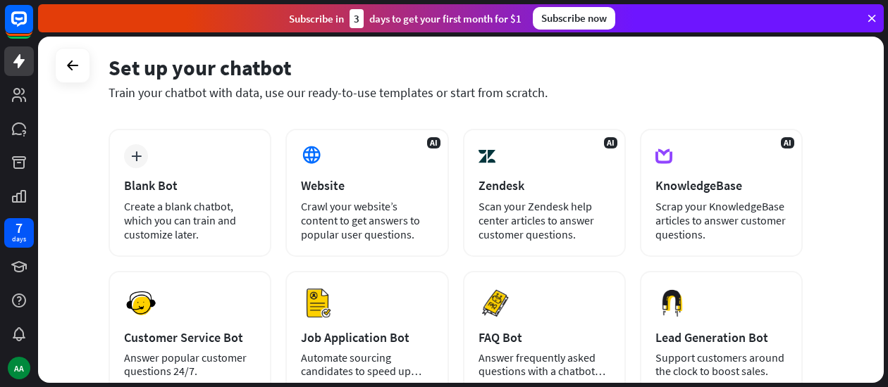
scroll to position [57, 0]
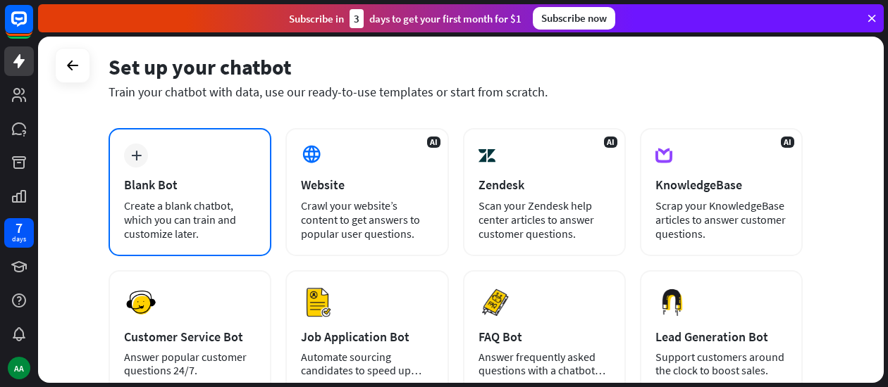
click at [195, 226] on div "Create a blank chatbot, which you can train and customize later." at bounding box center [190, 220] width 132 height 42
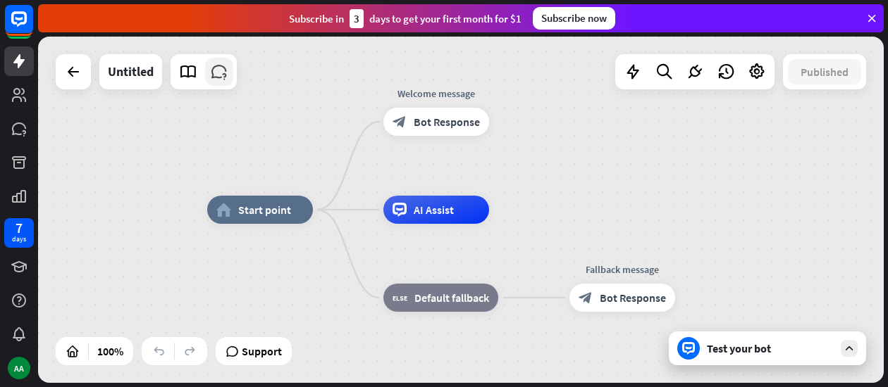
click at [218, 78] on icon at bounding box center [219, 72] width 18 height 18
click at [245, 349] on span "Support" at bounding box center [262, 351] width 40 height 23
click at [531, 205] on div "home_2 Start point Welcome message block_bot_response Bot Response AI Assist bl…" at bounding box center [460, 210] width 845 height 347
click at [458, 125] on span "Bot Response" at bounding box center [447, 122] width 66 height 14
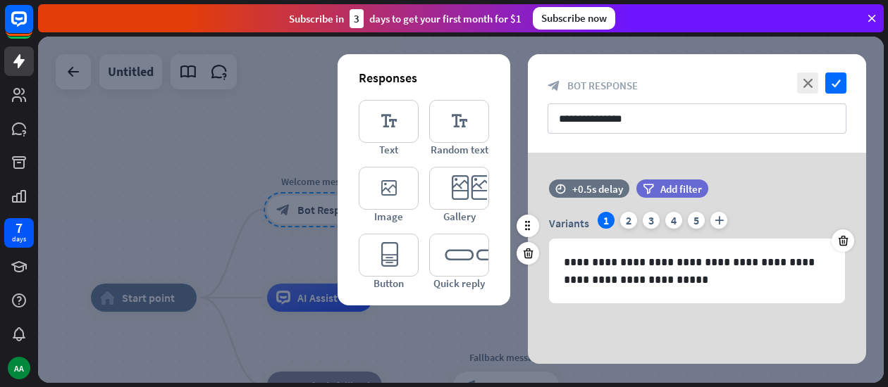
drag, startPoint x: 622, startPoint y: 220, endPoint x: 638, endPoint y: 218, distance: 16.3
click at [638, 218] on div "Variants 1 2 3 4 5 plus" at bounding box center [697, 223] width 296 height 23
click at [650, 218] on div "3" at bounding box center [651, 220] width 17 height 17
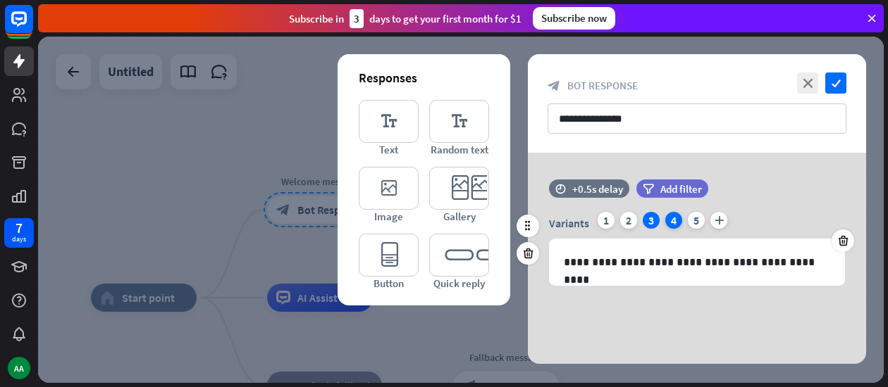
click at [671, 226] on div "4" at bounding box center [673, 220] width 17 height 17
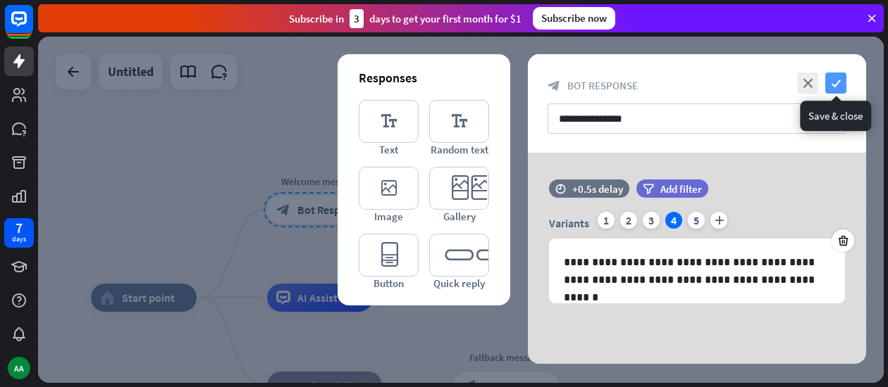
click at [831, 88] on icon "check" at bounding box center [835, 83] width 21 height 21
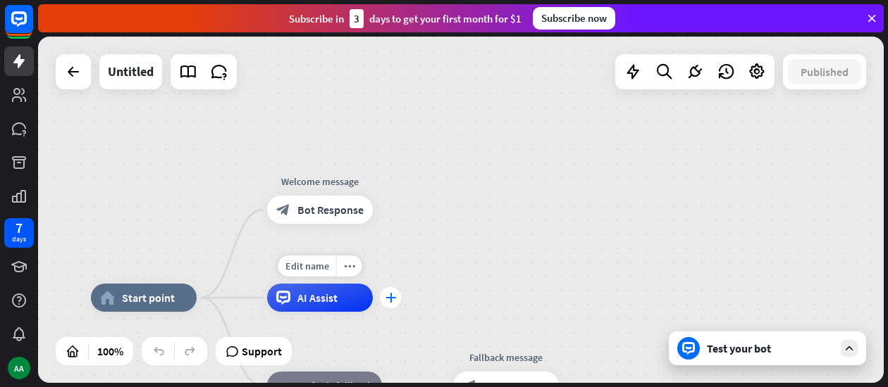
click at [396, 298] on div "plus" at bounding box center [390, 297] width 21 height 21
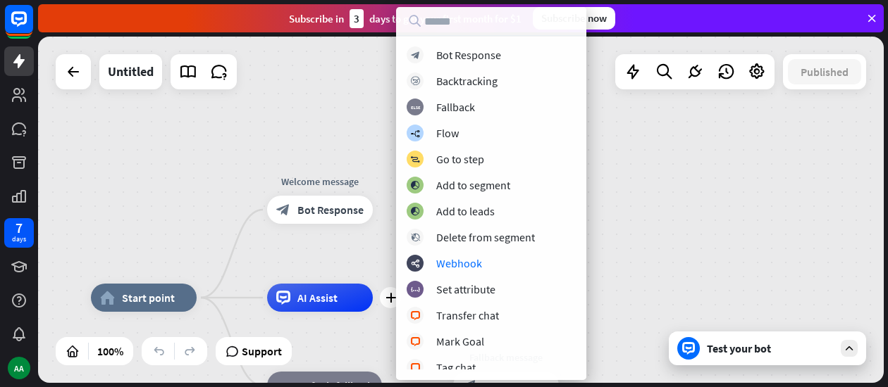
click at [660, 238] on div "home_2 Start point Welcome message block_bot_response Bot Response plus AI Assi…" at bounding box center [460, 210] width 845 height 347
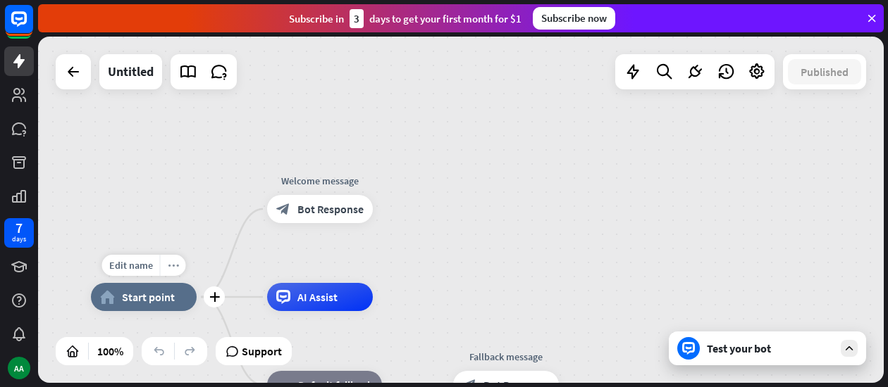
click at [170, 271] on div "more_horiz" at bounding box center [173, 265] width 26 height 21
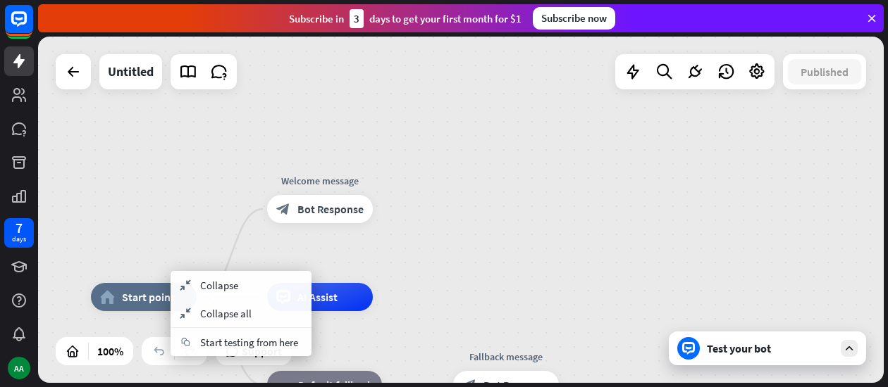
click at [179, 161] on div "home_2 Start point Welcome message block_bot_response Bot Response AI Assist bl…" at bounding box center [460, 210] width 845 height 347
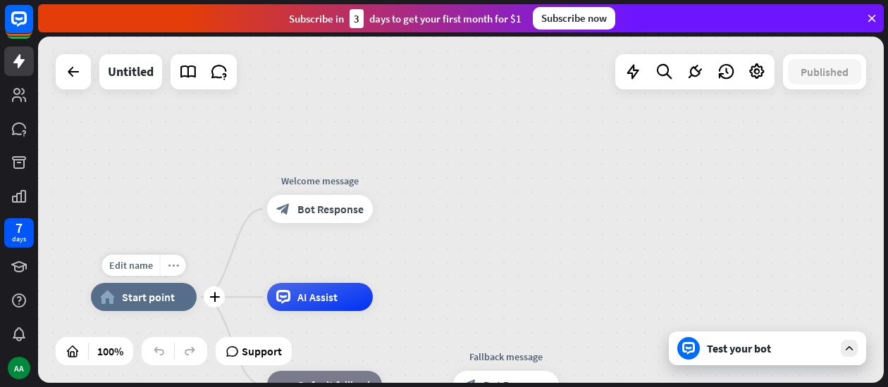
click at [168, 266] on icon "more_horiz" at bounding box center [173, 266] width 11 height 11
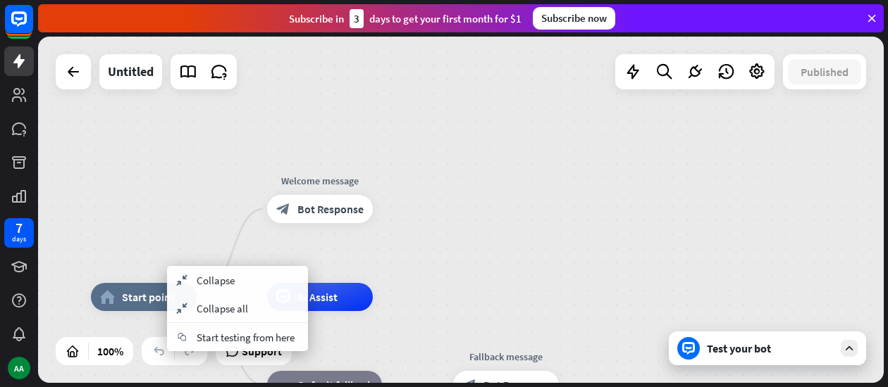
click at [178, 230] on div "home_2 Start point Welcome message block_bot_response Bot Response AI Assist bl…" at bounding box center [460, 210] width 845 height 347
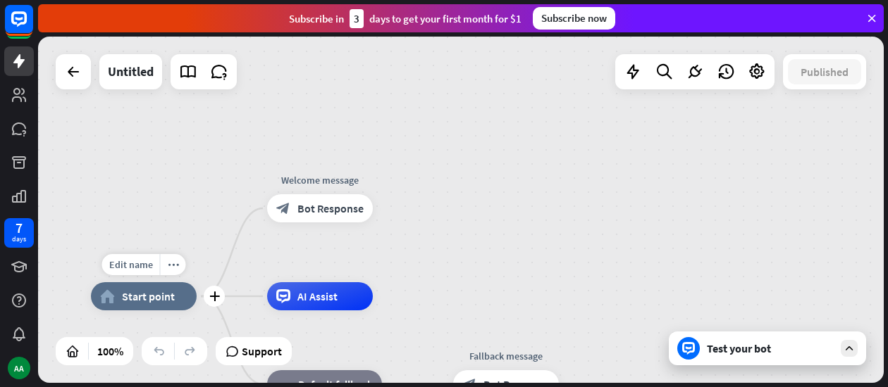
click at [169, 304] on div "home_2 Start point" at bounding box center [144, 297] width 106 height 28
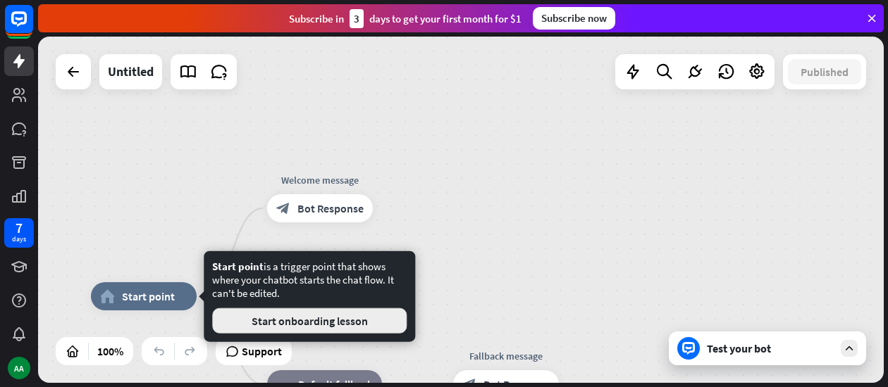
click at [237, 311] on button "Start onboarding lesson" at bounding box center [309, 321] width 194 height 25
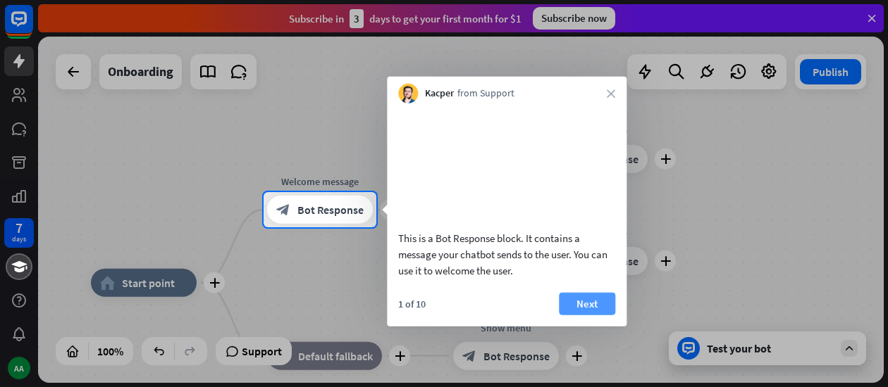
click at [588, 315] on button "Next" at bounding box center [587, 303] width 56 height 23
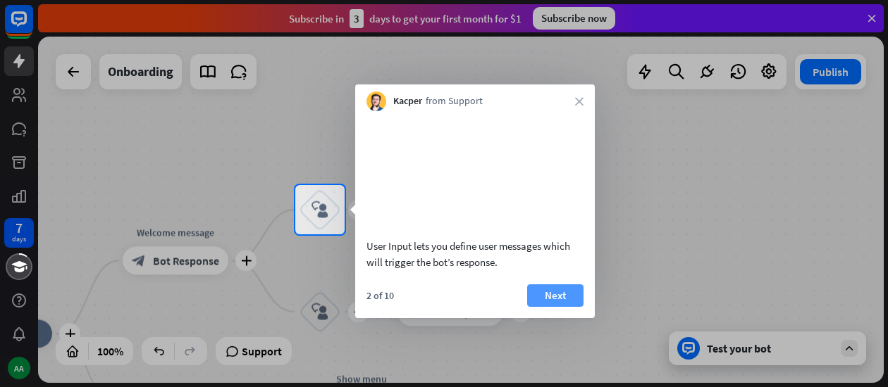
click at [559, 307] on button "Next" at bounding box center [555, 296] width 56 height 23
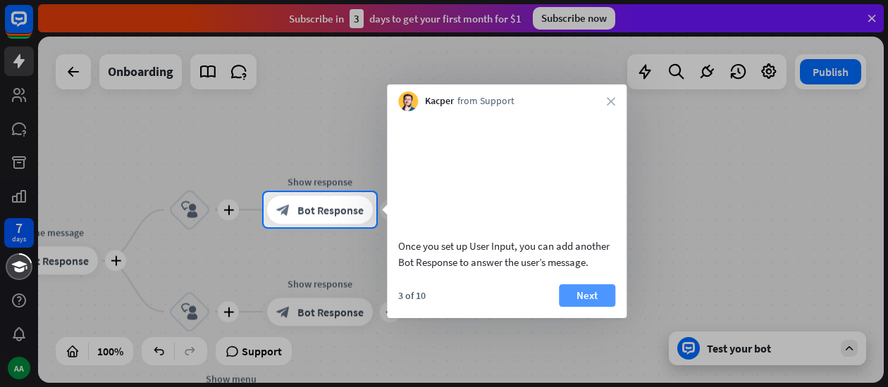
click at [559, 307] on button "Next" at bounding box center [587, 296] width 56 height 23
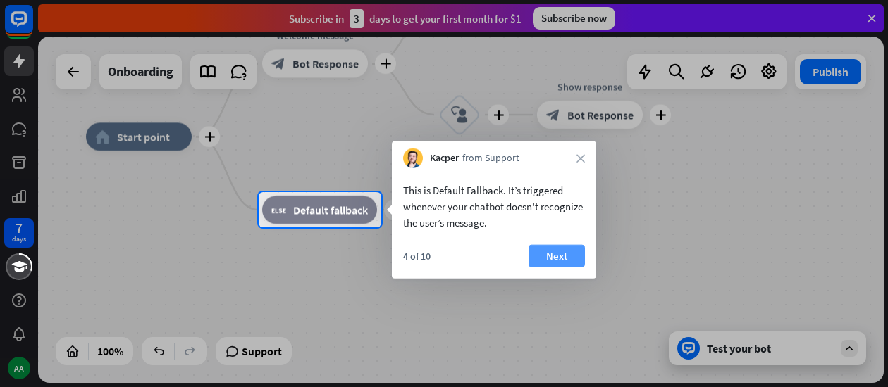
click at [559, 246] on button "Next" at bounding box center [556, 256] width 56 height 23
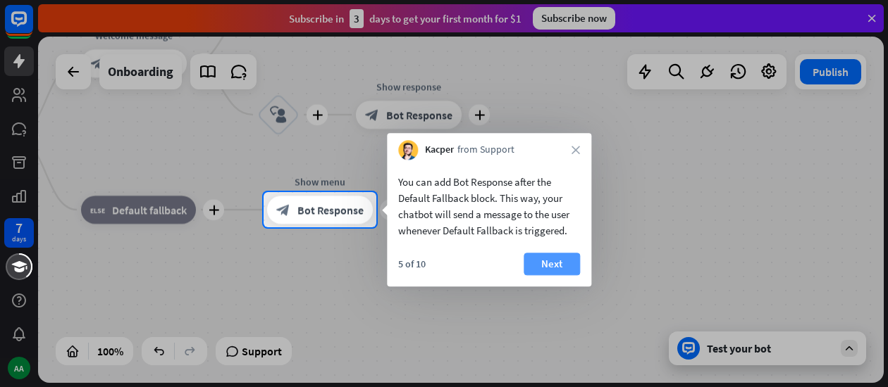
click at [562, 260] on button "Next" at bounding box center [551, 264] width 56 height 23
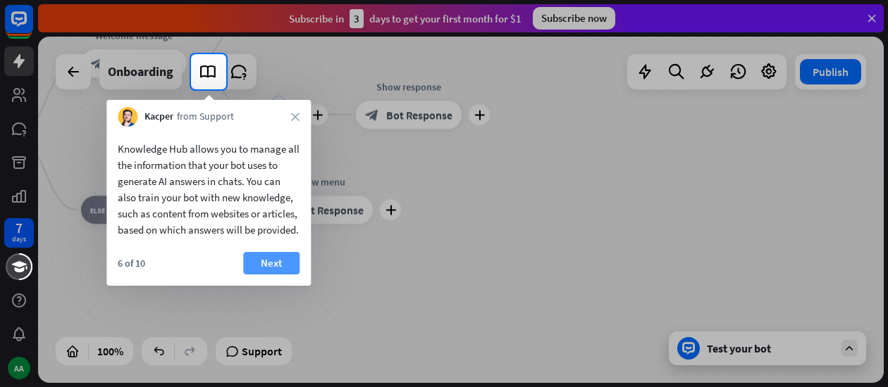
click at [274, 271] on button "Next" at bounding box center [271, 263] width 56 height 23
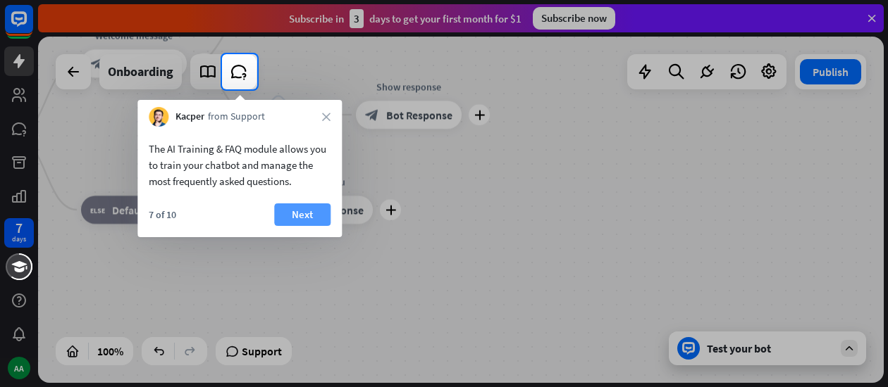
click at [303, 213] on button "Next" at bounding box center [302, 215] width 56 height 23
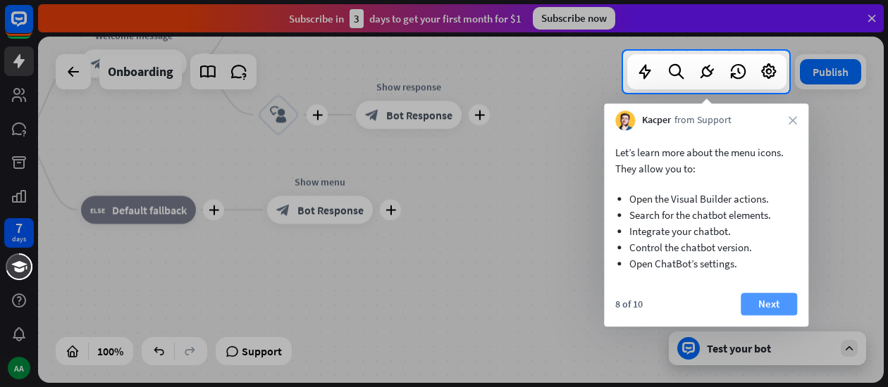
click at [786, 302] on button "Next" at bounding box center [768, 304] width 56 height 23
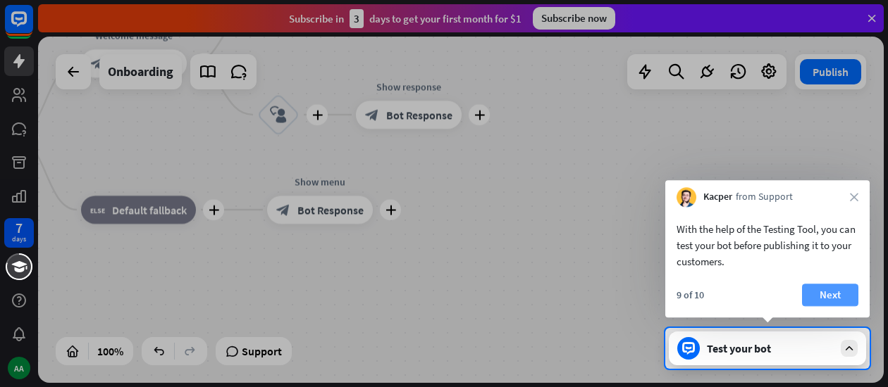
click at [831, 291] on button "Next" at bounding box center [830, 295] width 56 height 23
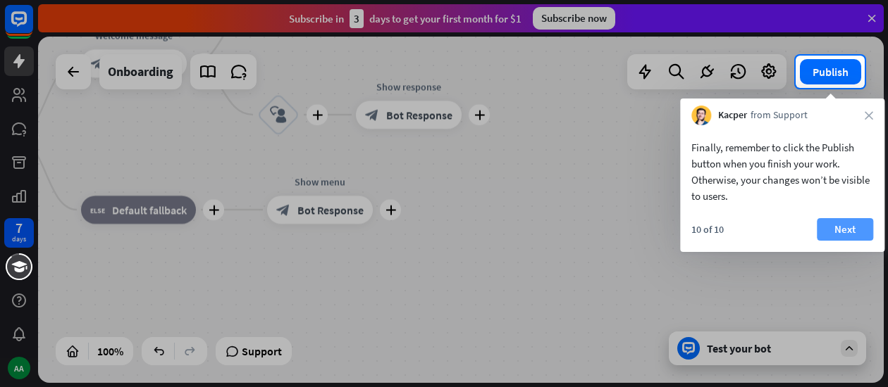
click at [848, 233] on button "Next" at bounding box center [845, 229] width 56 height 23
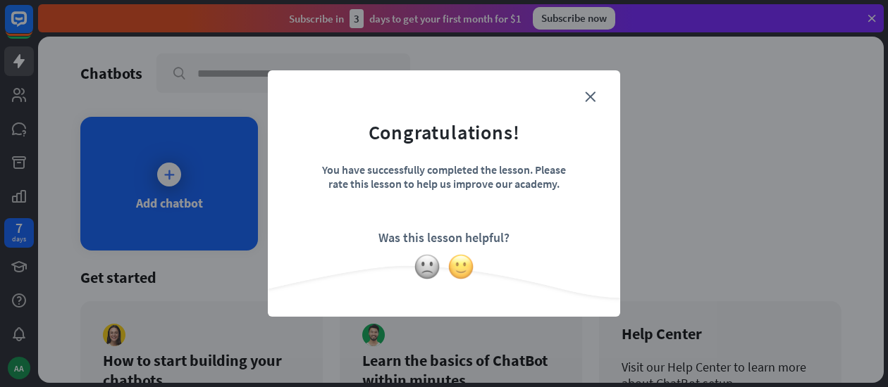
click at [455, 266] on img at bounding box center [460, 267] width 27 height 27
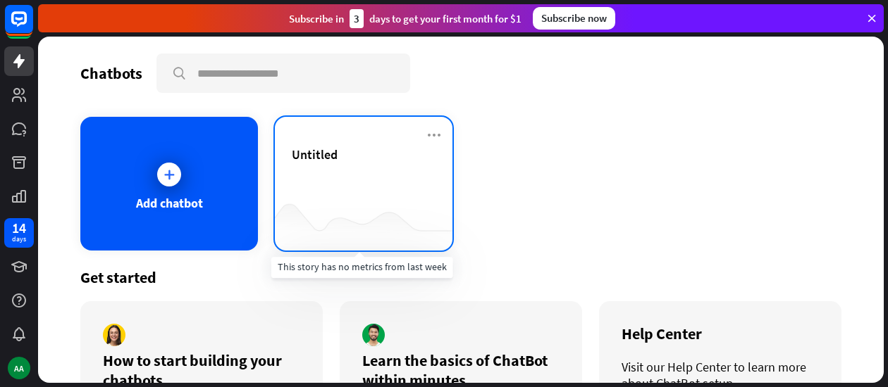
click at [335, 204] on div at bounding box center [364, 223] width 178 height 54
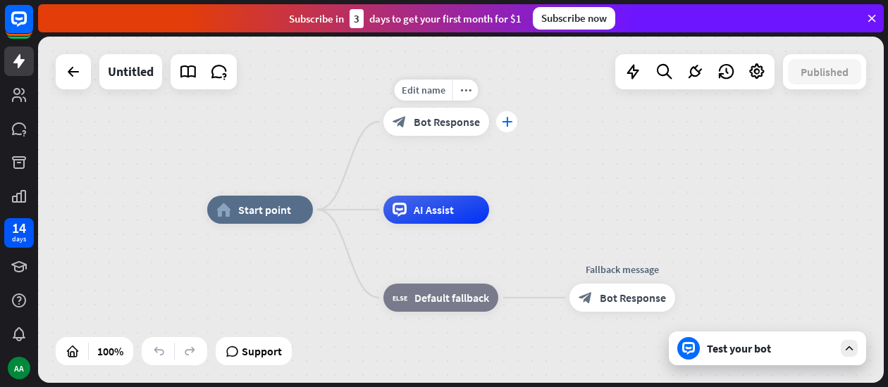
click at [507, 123] on icon "plus" at bounding box center [507, 122] width 11 height 10
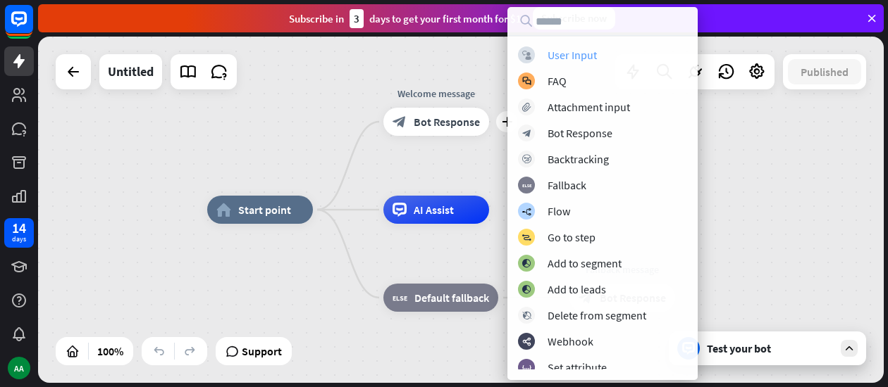
click at [565, 57] on div "User Input" at bounding box center [571, 55] width 49 height 14
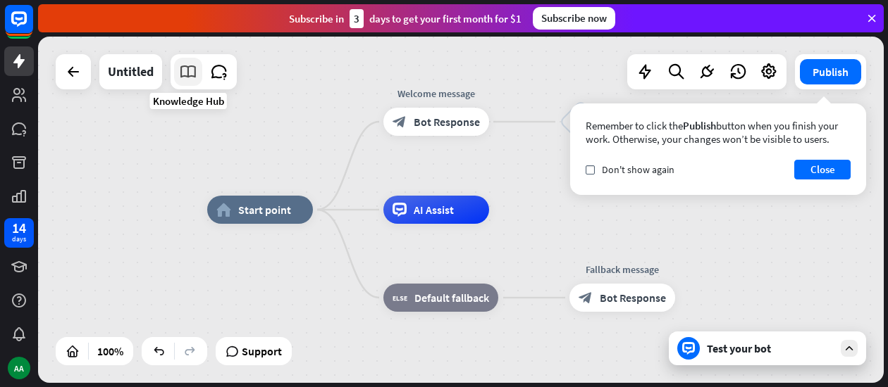
click at [185, 64] on icon at bounding box center [188, 72] width 18 height 18
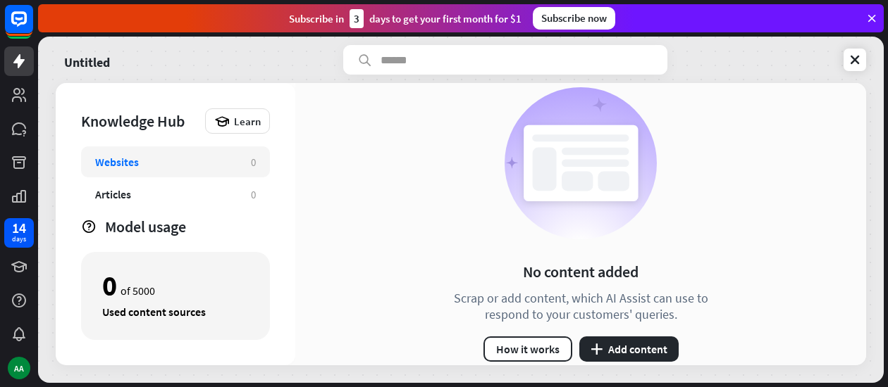
drag, startPoint x: 852, startPoint y: 63, endPoint x: 681, endPoint y: 66, distance: 170.5
click at [681, 66] on div "Untitled" at bounding box center [461, 60] width 810 height 30
click at [851, 58] on icon at bounding box center [855, 60] width 14 height 14
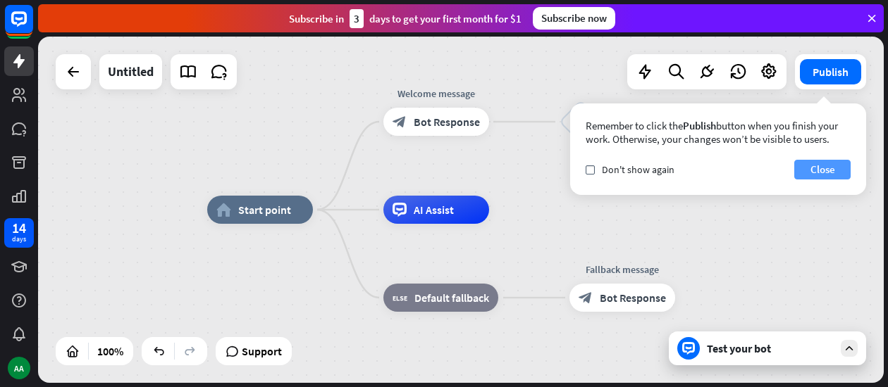
click at [812, 170] on button "Close" at bounding box center [822, 170] width 56 height 20
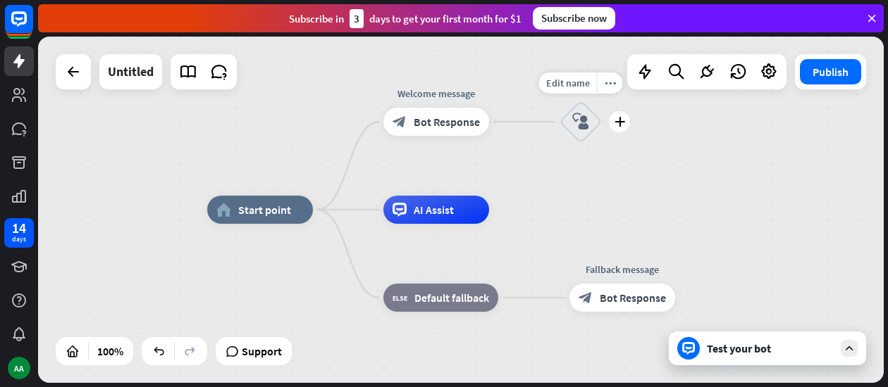
click at [578, 114] on icon "block_user_input" at bounding box center [580, 121] width 17 height 17
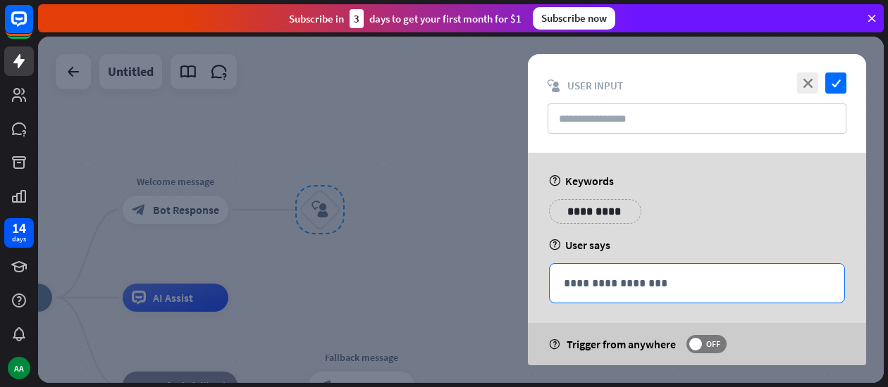
click at [603, 277] on p "**********" at bounding box center [697, 284] width 266 height 18
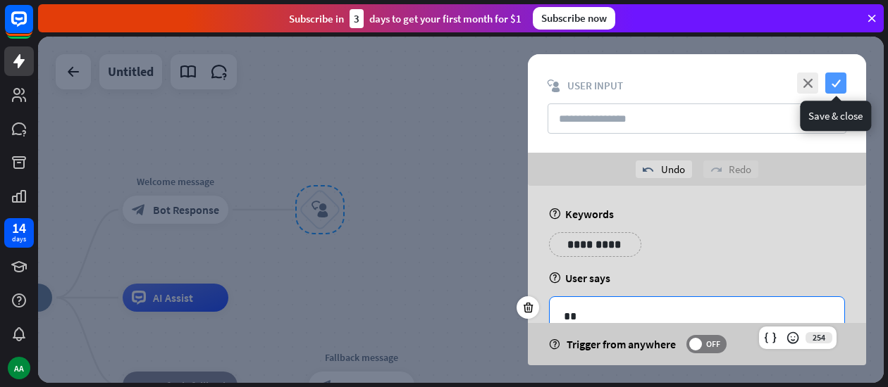
click at [837, 84] on icon "check" at bounding box center [835, 83] width 21 height 21
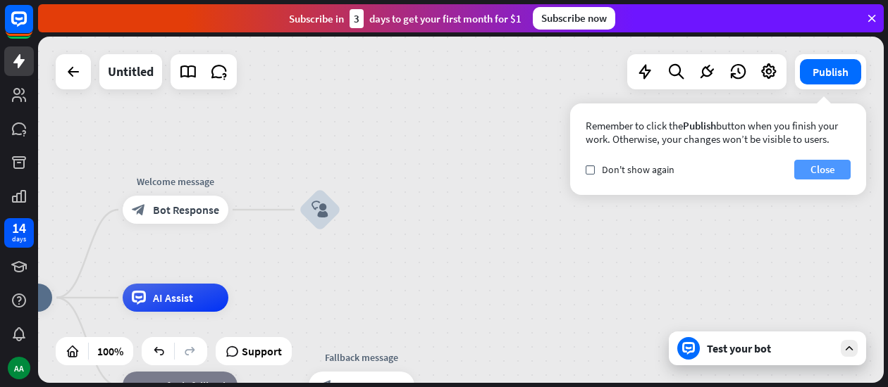
click at [824, 162] on button "Close" at bounding box center [822, 170] width 56 height 20
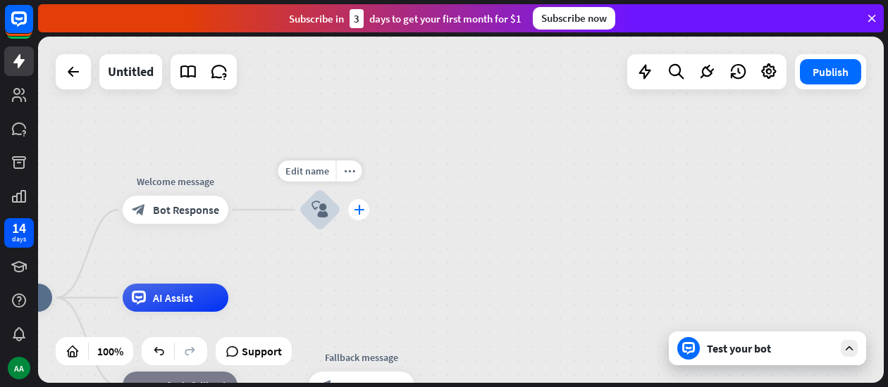
click at [357, 204] on div "plus" at bounding box center [358, 209] width 21 height 21
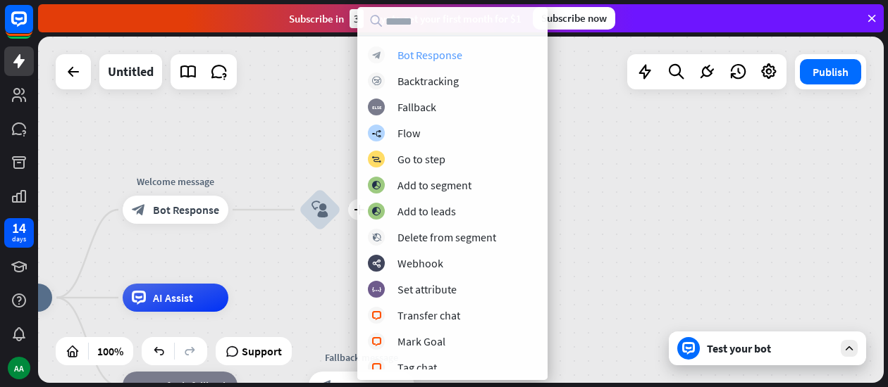
drag, startPoint x: 471, startPoint y: 56, endPoint x: 407, endPoint y: 56, distance: 63.4
click at [407, 56] on div "Bot Response" at bounding box center [429, 55] width 65 height 14
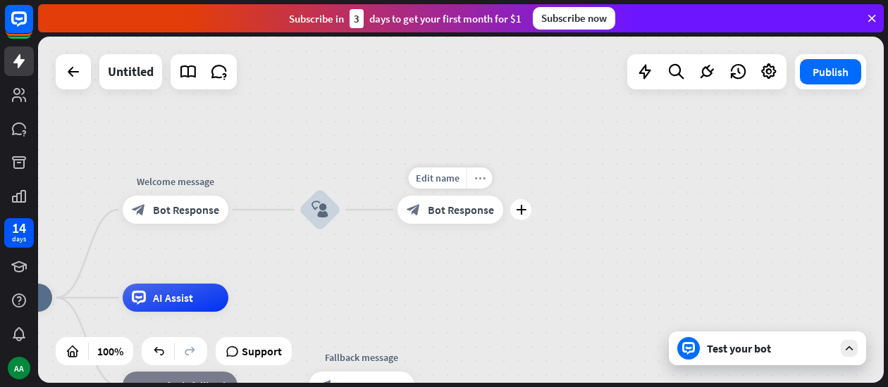
click at [470, 180] on div "more_horiz" at bounding box center [479, 178] width 26 height 21
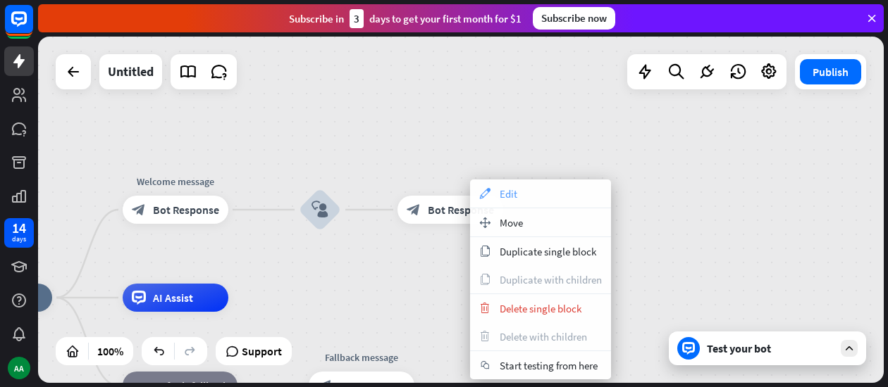
click at [526, 195] on div "appearance Edit" at bounding box center [540, 194] width 141 height 28
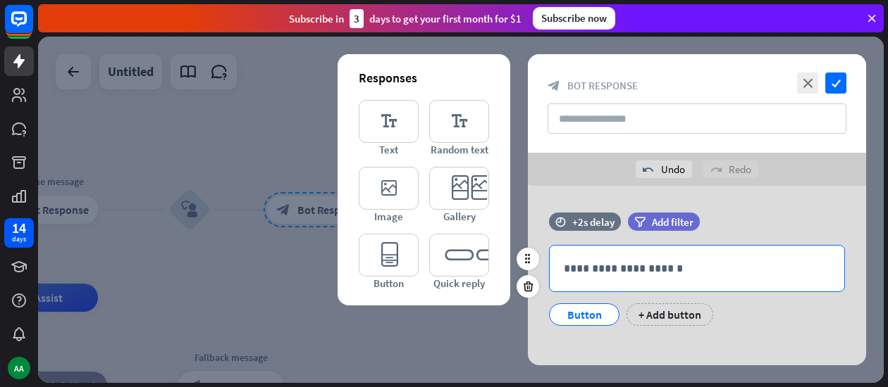
click at [685, 263] on p "**********" at bounding box center [697, 269] width 266 height 18
click at [817, 293] on div "612" at bounding box center [797, 294] width 77 height 23
click at [795, 295] on icon at bounding box center [793, 294] width 14 height 14
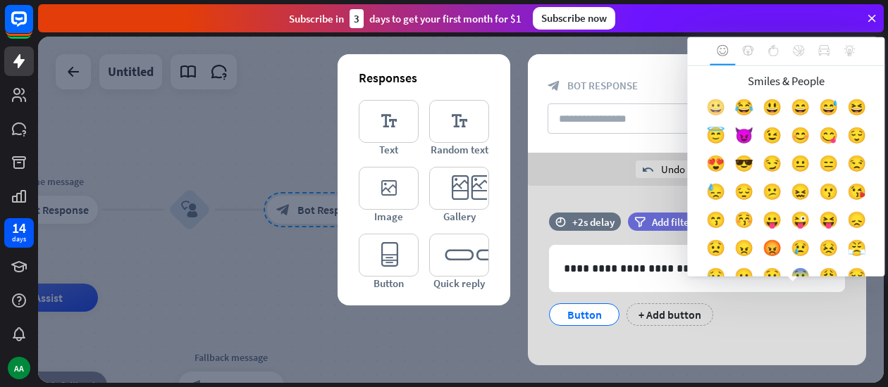
click at [724, 108] on div "😀" at bounding box center [715, 111] width 28 height 28
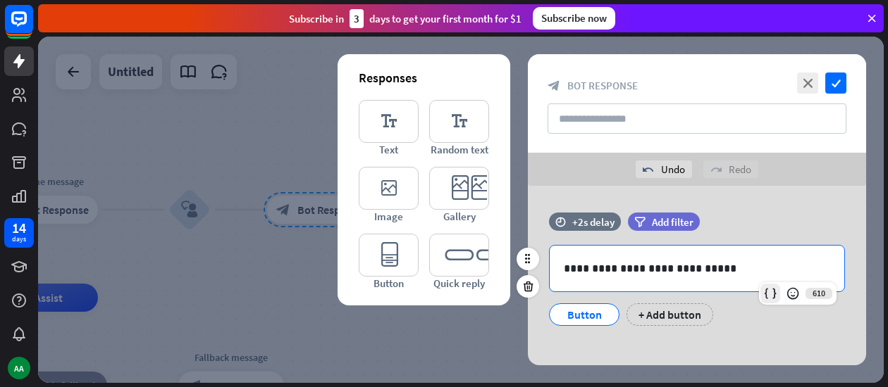
click at [771, 291] on icon at bounding box center [770, 294] width 14 height 14
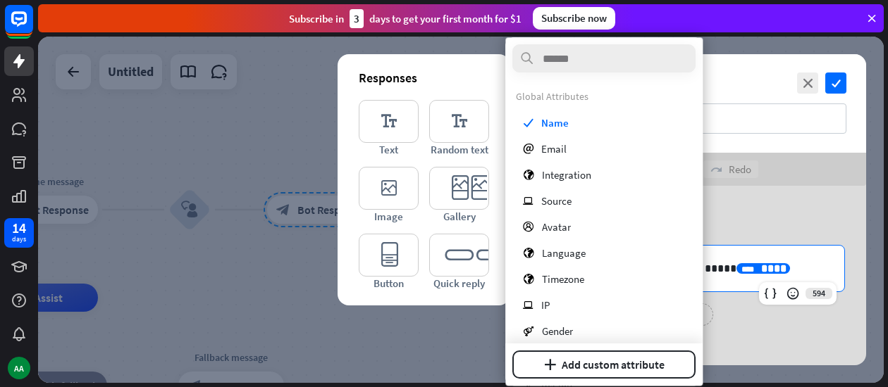
click at [753, 199] on div "**********" at bounding box center [697, 291] width 338 height 211
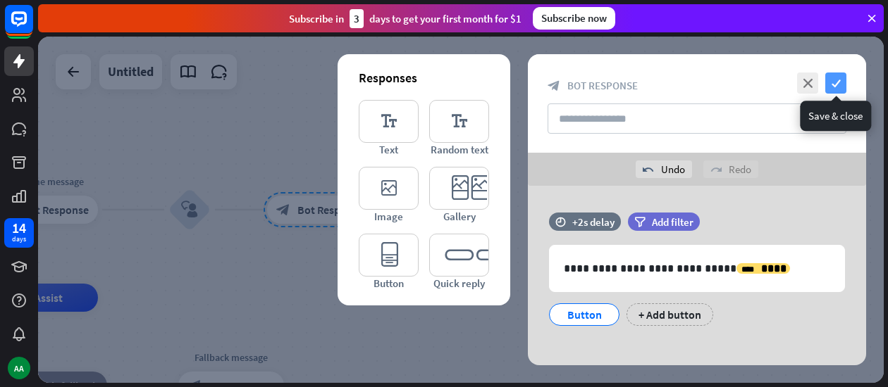
click at [832, 79] on icon "check" at bounding box center [835, 83] width 21 height 21
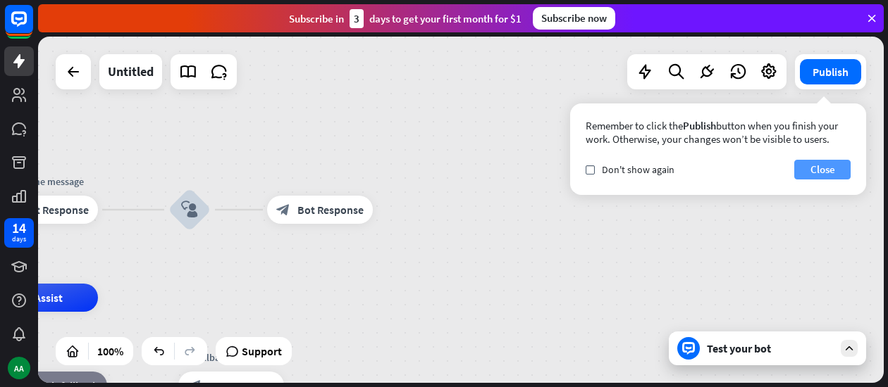
click at [823, 172] on button "Close" at bounding box center [822, 170] width 56 height 20
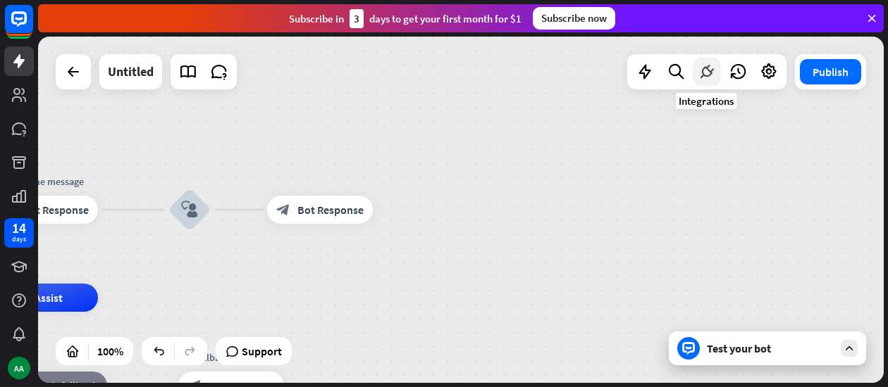
click at [705, 80] on icon at bounding box center [706, 72] width 18 height 18
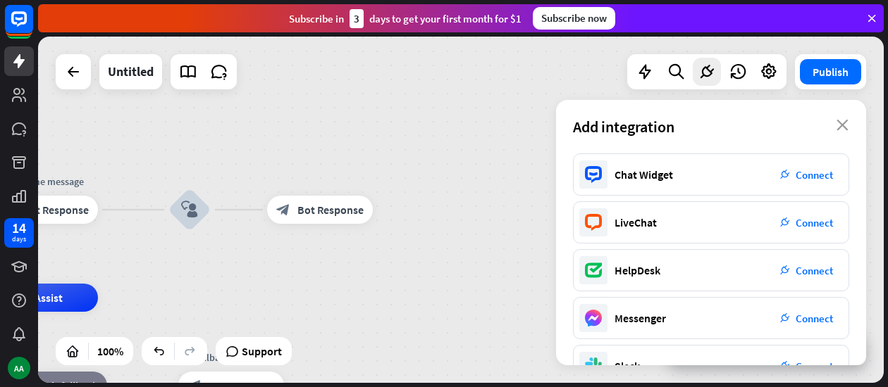
click at [836, 126] on div "Add integration close" at bounding box center [711, 127] width 310 height 54
click at [843, 123] on icon "close" at bounding box center [842, 125] width 12 height 11
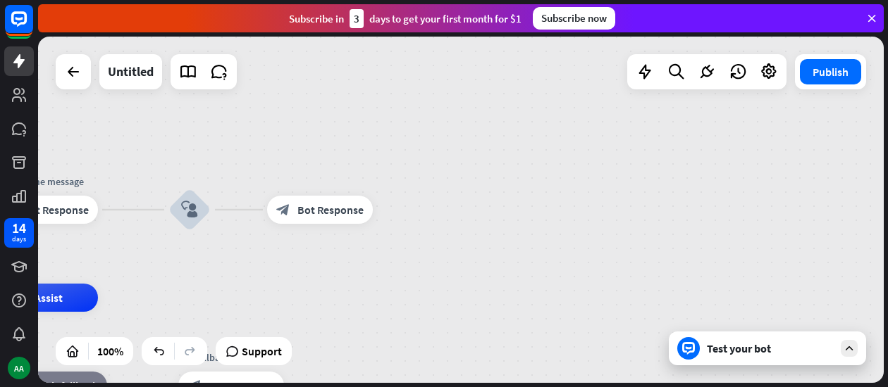
click at [791, 351] on div "Test your bot" at bounding box center [770, 349] width 127 height 14
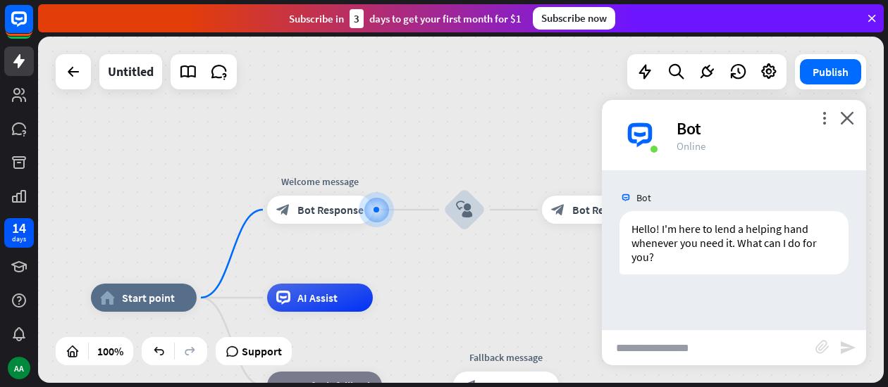
click at [693, 354] on input "text" at bounding box center [708, 347] width 213 height 35
type input "**"
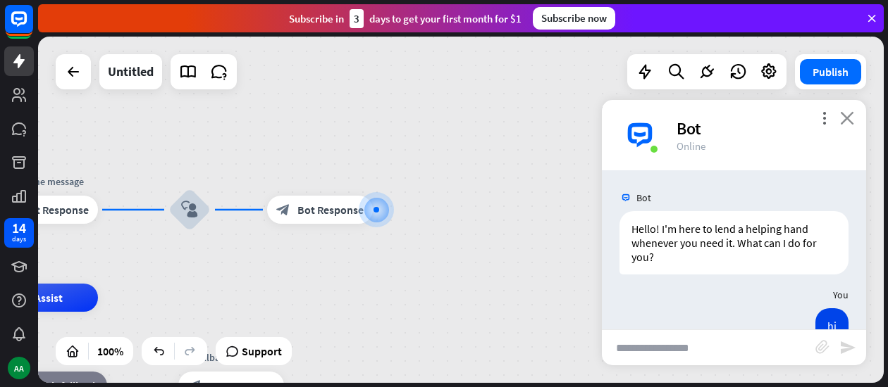
click at [843, 113] on icon "close" at bounding box center [847, 117] width 14 height 13
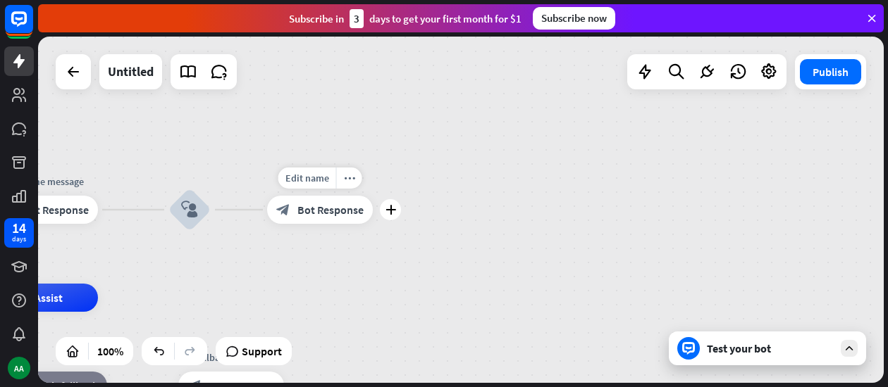
click at [373, 219] on div "Edit name more_horiz plus block_bot_response Bot Response" at bounding box center [320, 210] width 106 height 28
click at [394, 214] on icon "plus" at bounding box center [390, 210] width 11 height 10
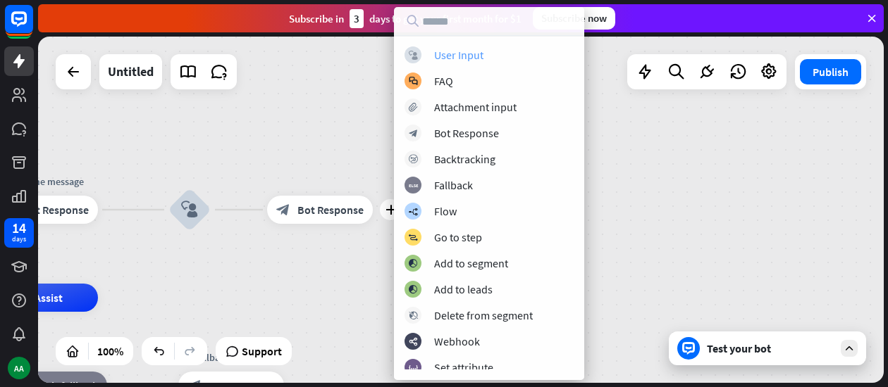
drag, startPoint x: 534, startPoint y: 51, endPoint x: 495, endPoint y: 50, distance: 39.5
click at [495, 50] on div "block_user_input User Input" at bounding box center [488, 54] width 169 height 17
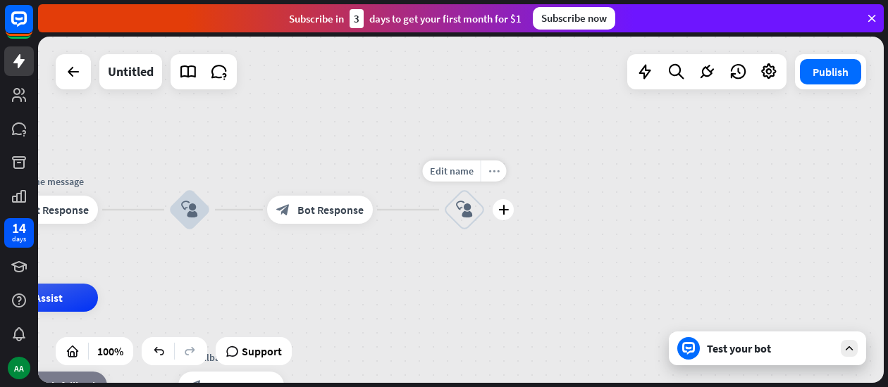
click at [490, 172] on icon "more_horiz" at bounding box center [493, 171] width 11 height 11
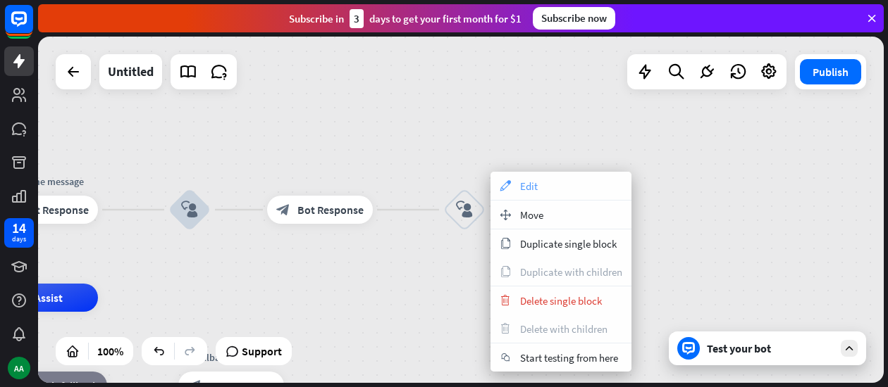
click at [534, 190] on span "Edit" at bounding box center [529, 186] width 18 height 13
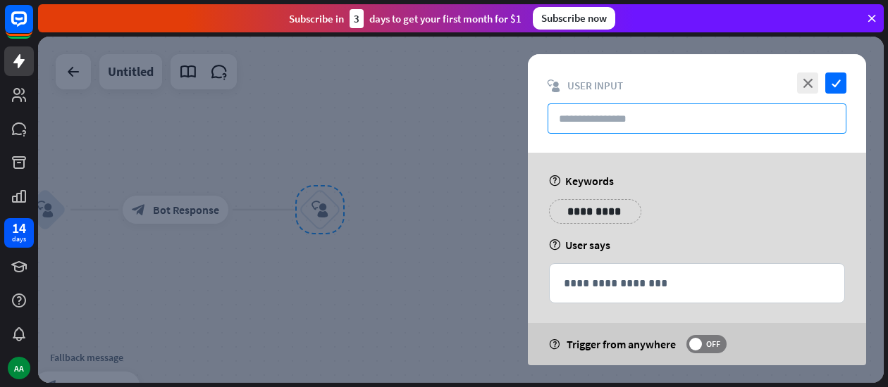
click at [675, 117] on input "text" at bounding box center [696, 119] width 299 height 30
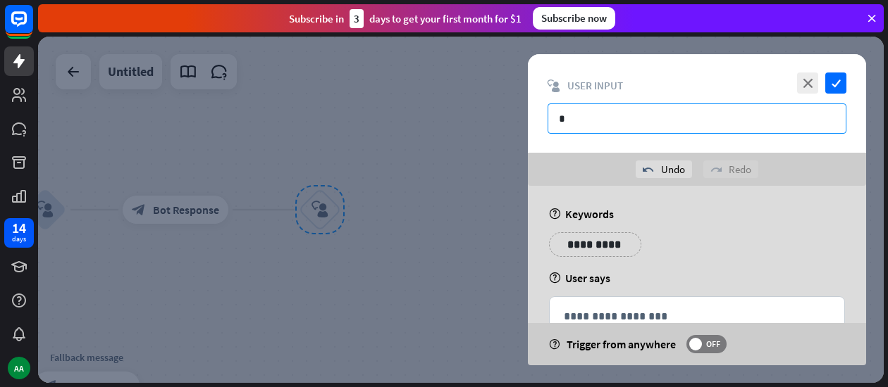
type input "*"
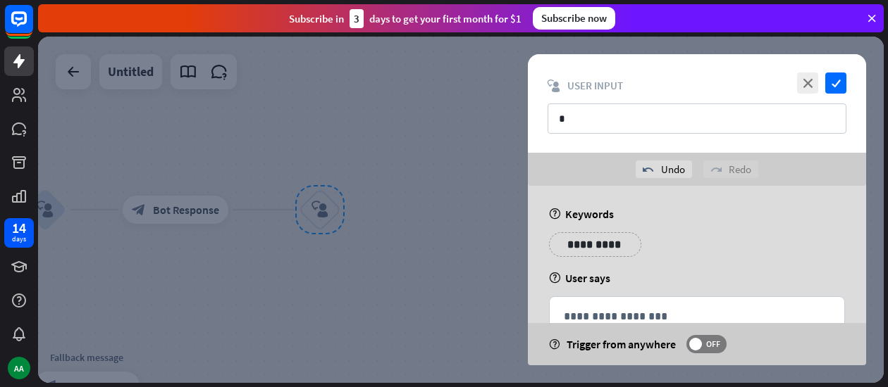
click at [605, 253] on div "**********" at bounding box center [595, 244] width 92 height 25
click at [608, 247] on p "**********" at bounding box center [587, 245] width 56 height 18
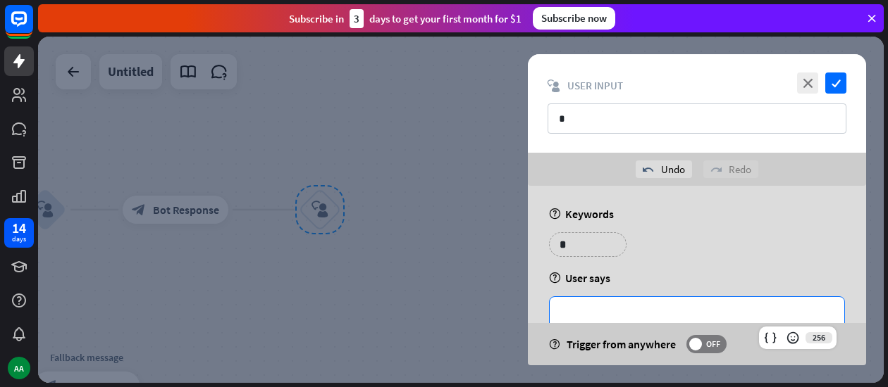
click at [637, 312] on p "**********" at bounding box center [697, 317] width 266 height 18
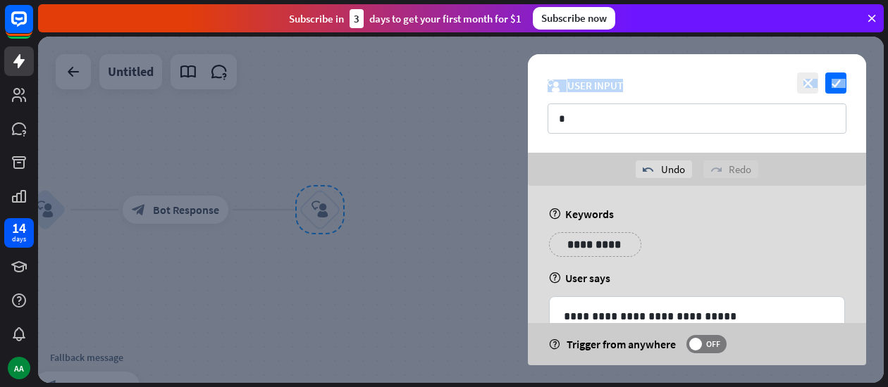
drag, startPoint x: 864, startPoint y: 149, endPoint x: 865, endPoint y: 165, distance: 16.3
click at [865, 165] on div "**********" at bounding box center [697, 209] width 338 height 311
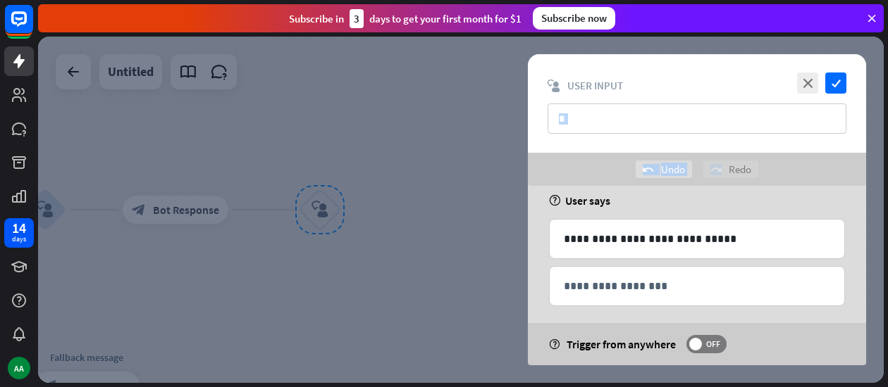
scroll to position [87, 0]
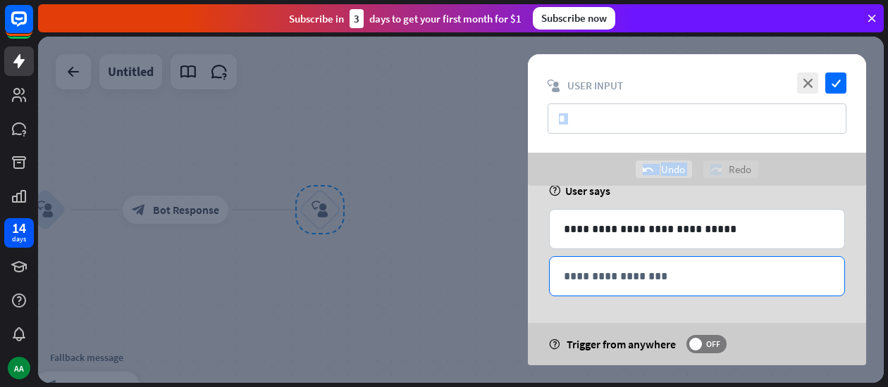
click at [685, 287] on div "**********" at bounding box center [697, 276] width 294 height 39
click at [686, 290] on div "**********" at bounding box center [697, 276] width 294 height 39
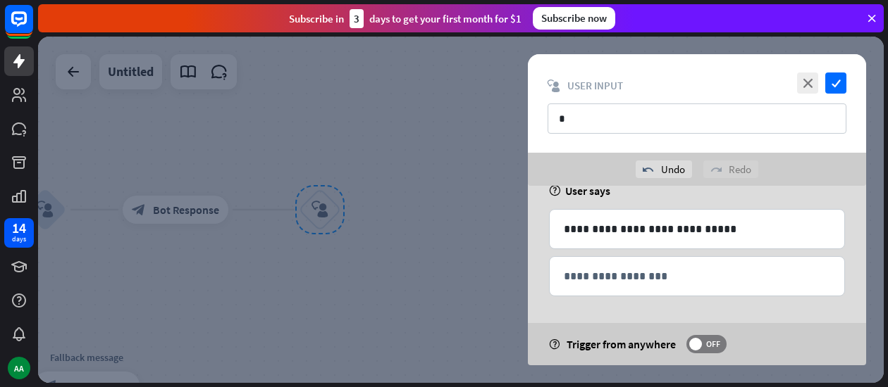
drag, startPoint x: 742, startPoint y: 226, endPoint x: 534, endPoint y: 163, distance: 217.1
click at [534, 163] on div "undo Undo redo Redo" at bounding box center [697, 169] width 338 height 33
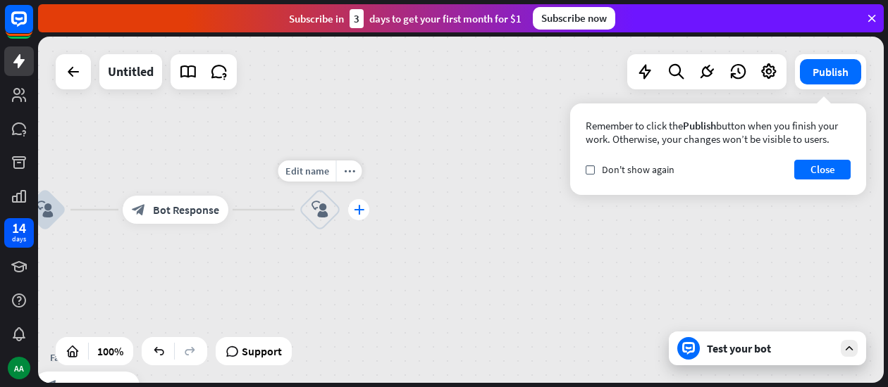
click at [364, 213] on div "plus" at bounding box center [358, 209] width 21 height 21
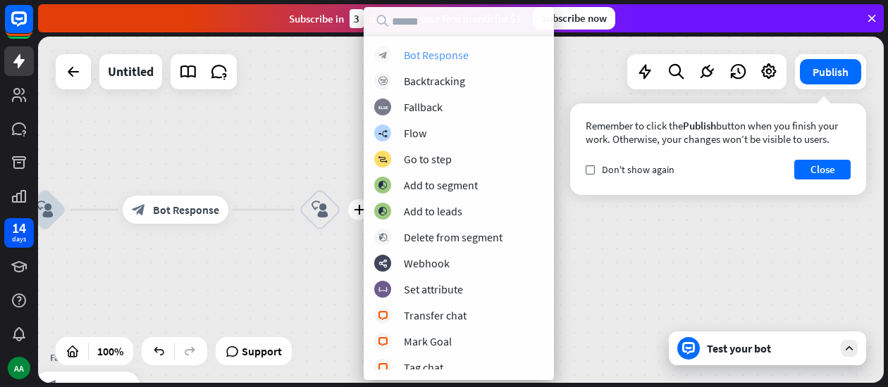
click at [419, 57] on div "Bot Response" at bounding box center [436, 55] width 65 height 14
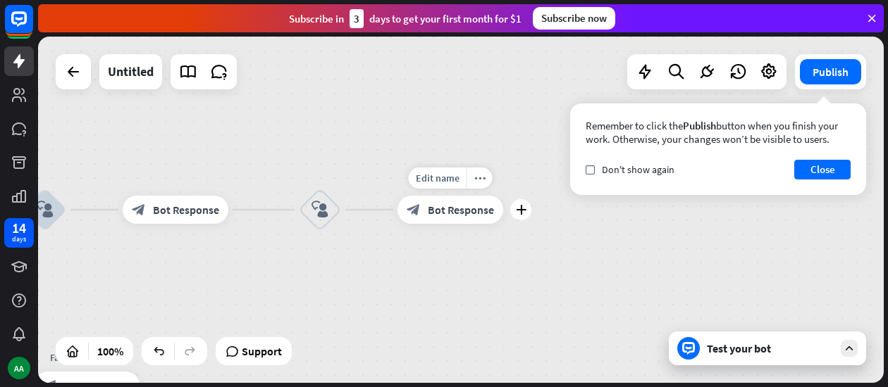
click at [475, 223] on div "block_bot_response Bot Response" at bounding box center [450, 210] width 106 height 28
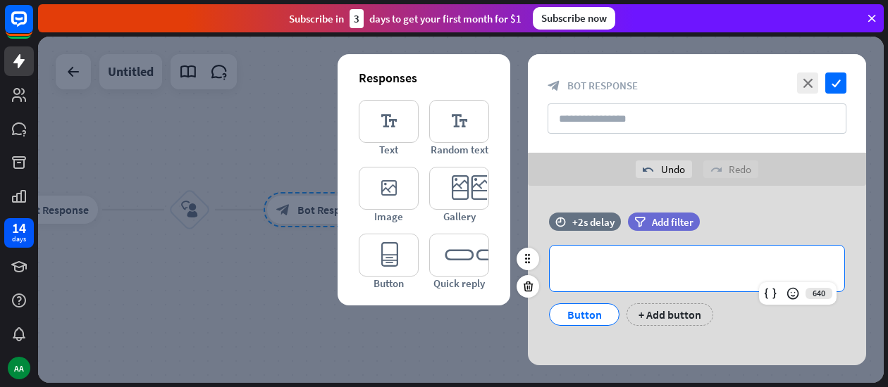
click at [689, 251] on div "**********" at bounding box center [697, 269] width 294 height 46
